Goal: Information Seeking & Learning: Learn about a topic

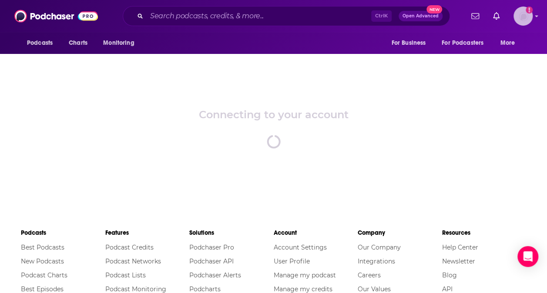
click at [531, 14] on img "Logged in as tessvanden" at bounding box center [523, 16] width 19 height 19
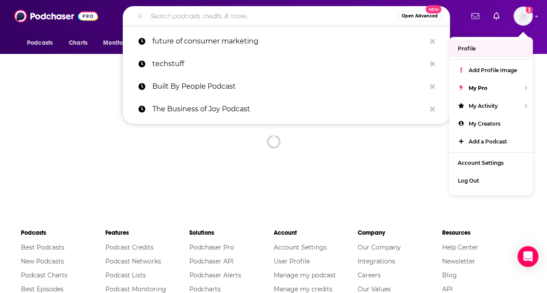
click at [280, 17] on input "Search podcasts, credits, & more..." at bounding box center [272, 16] width 251 height 14
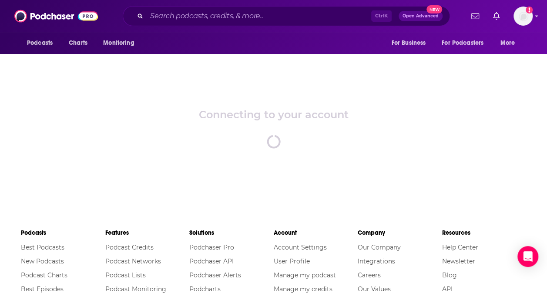
click at [83, 84] on div "Connecting to your account spinner" at bounding box center [273, 128] width 547 height 152
click at [39, 42] on span "Podcasts" at bounding box center [40, 43] width 26 height 12
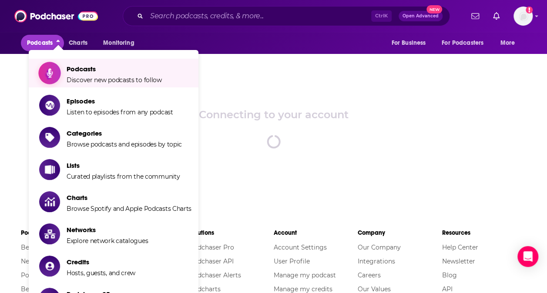
click at [97, 81] on span "Discover new podcasts to follow" at bounding box center [114, 80] width 95 height 8
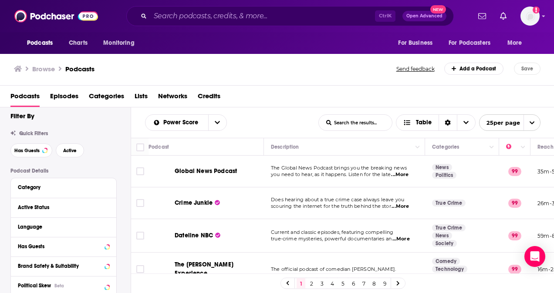
scroll to position [108, 0]
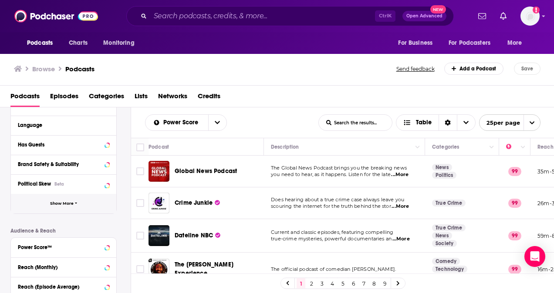
click at [94, 201] on button "Show More" at bounding box center [63, 204] width 105 height 20
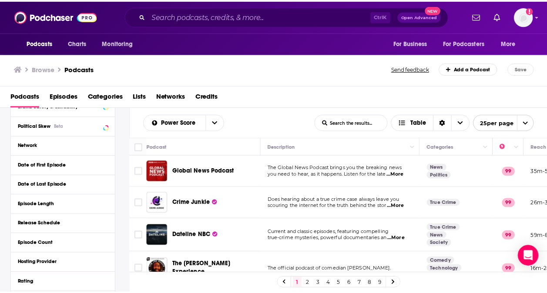
scroll to position [198, 0]
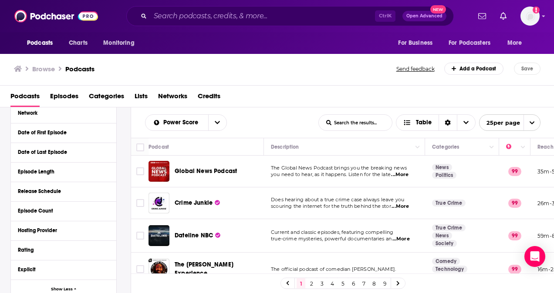
click at [122, 97] on span "Categories" at bounding box center [106, 98] width 35 height 18
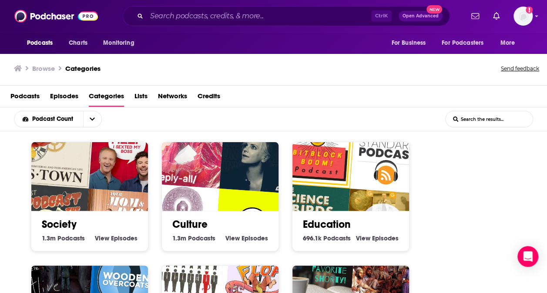
click at [28, 95] on span "Podcasts" at bounding box center [24, 98] width 29 height 18
